Goal: Information Seeking & Learning: Understand process/instructions

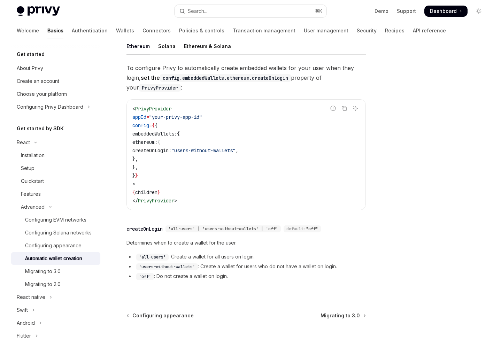
scroll to position [160, 0]
drag, startPoint x: 173, startPoint y: 221, endPoint x: 196, endPoint y: 222, distance: 23.0
click at [196, 226] on span "'all-users' | 'users-without-wallets' | 'off'" at bounding box center [223, 229] width 110 height 6
copy span "all-users"
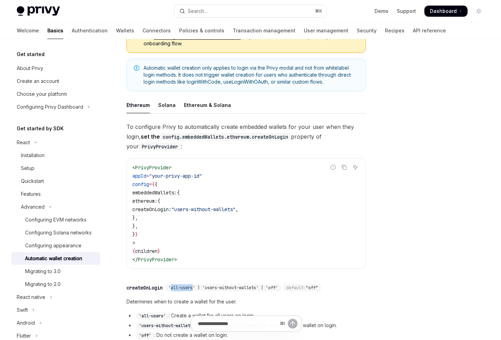
scroll to position [102, 0]
click at [168, 96] on div "Solana" at bounding box center [166, 104] width 17 height 16
click at [147, 98] on div "Ethereum" at bounding box center [138, 104] width 23 height 16
click at [168, 100] on div "Solana" at bounding box center [166, 104] width 17 height 16
type textarea "*"
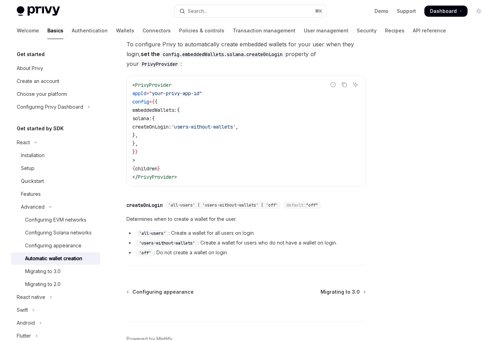
scroll to position [175, 0]
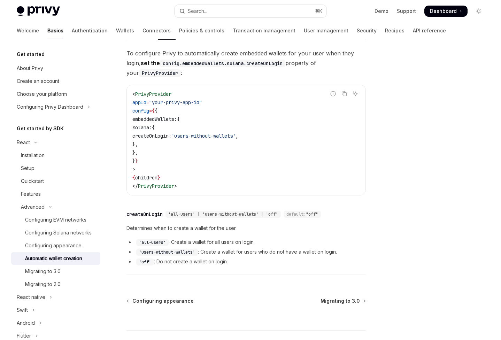
click at [166, 213] on div "​ createOnLogin 'all-users' | 'users-without-wallets' | 'off' default: "off" De…" at bounding box center [247, 241] width 240 height 68
